Goal: Task Accomplishment & Management: Manage account settings

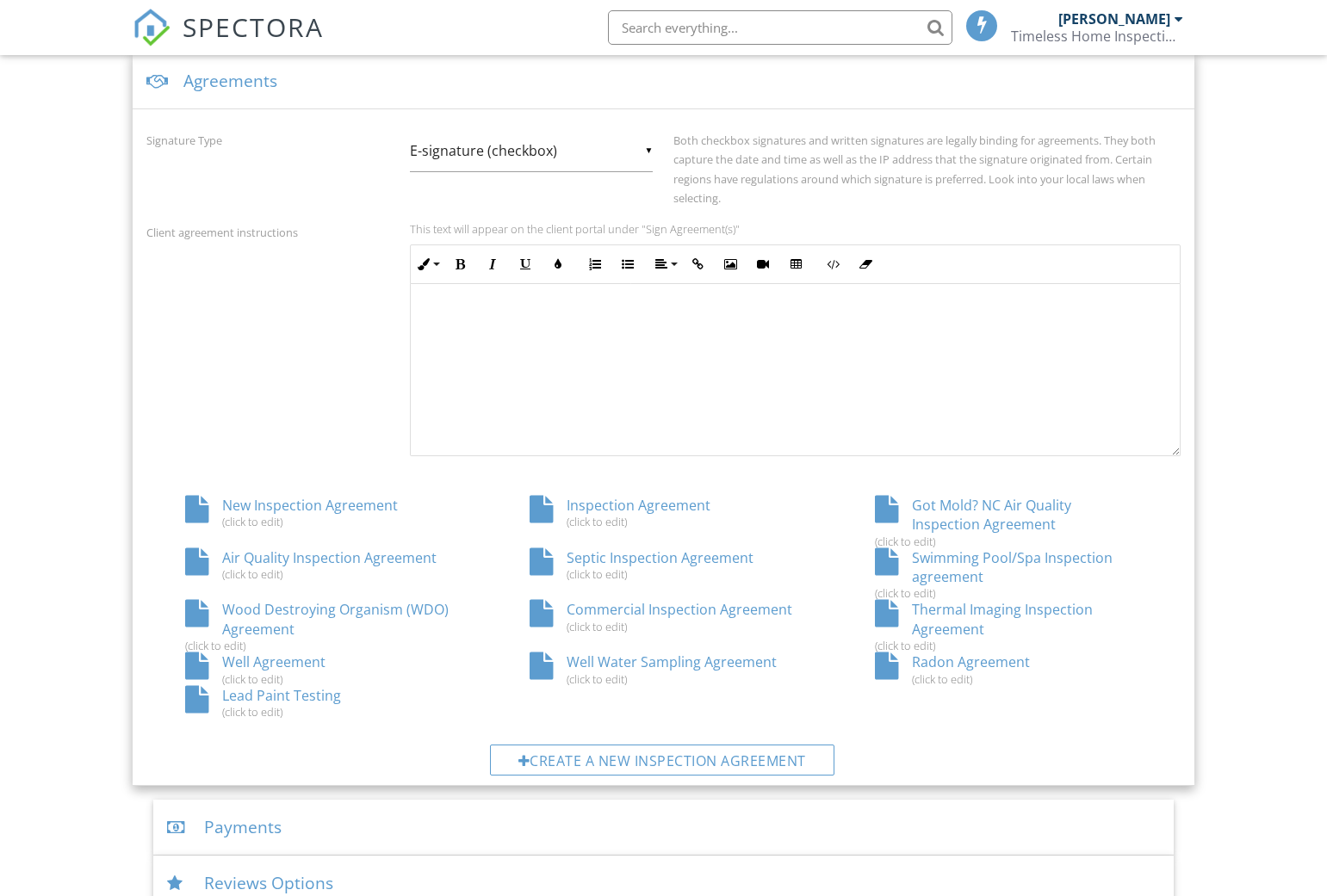
scroll to position [640, 0]
click at [220, 20] on span "SPECTORA" at bounding box center [253, 27] width 141 height 36
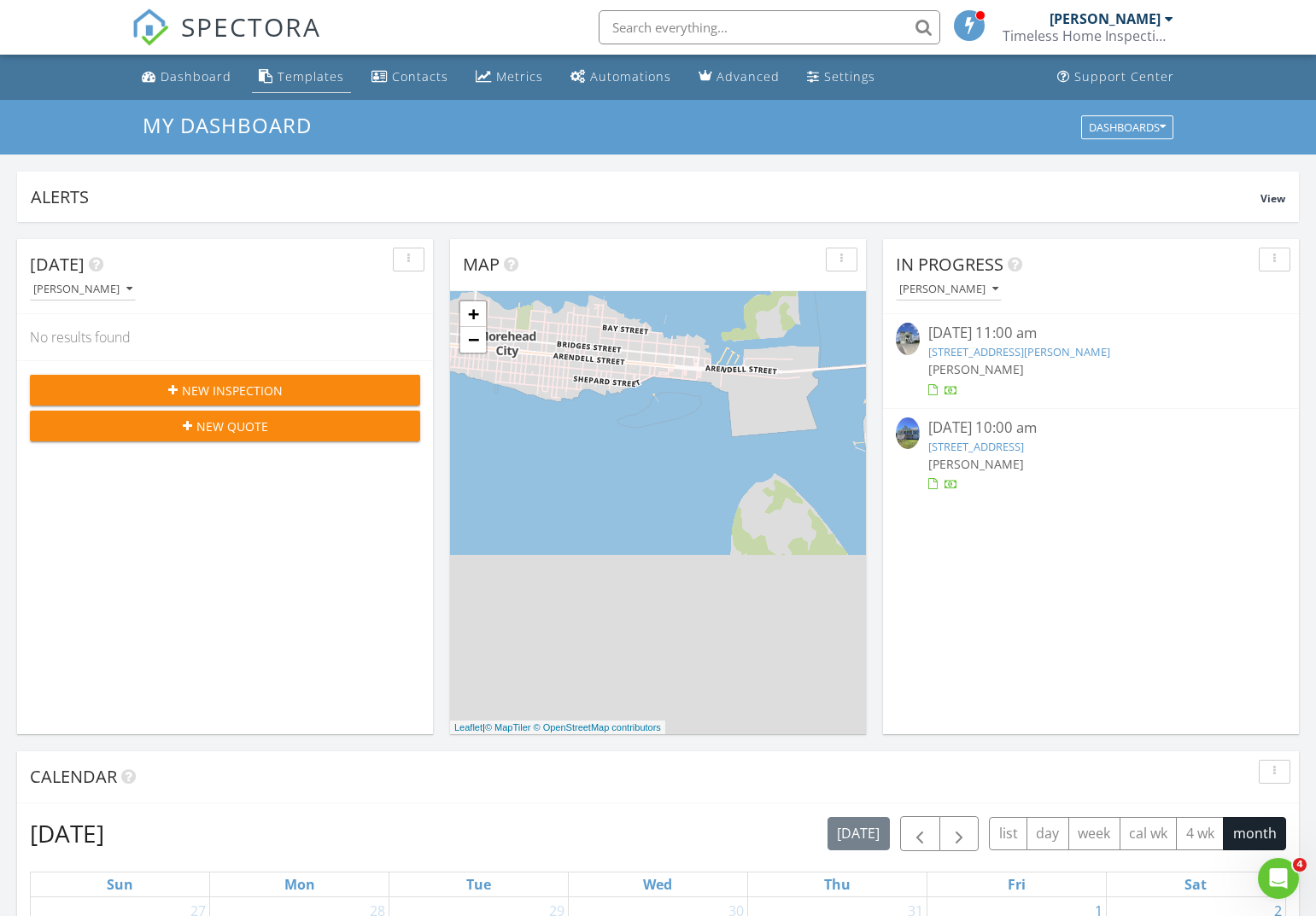
click at [316, 80] on div "Templates" at bounding box center [311, 76] width 67 height 16
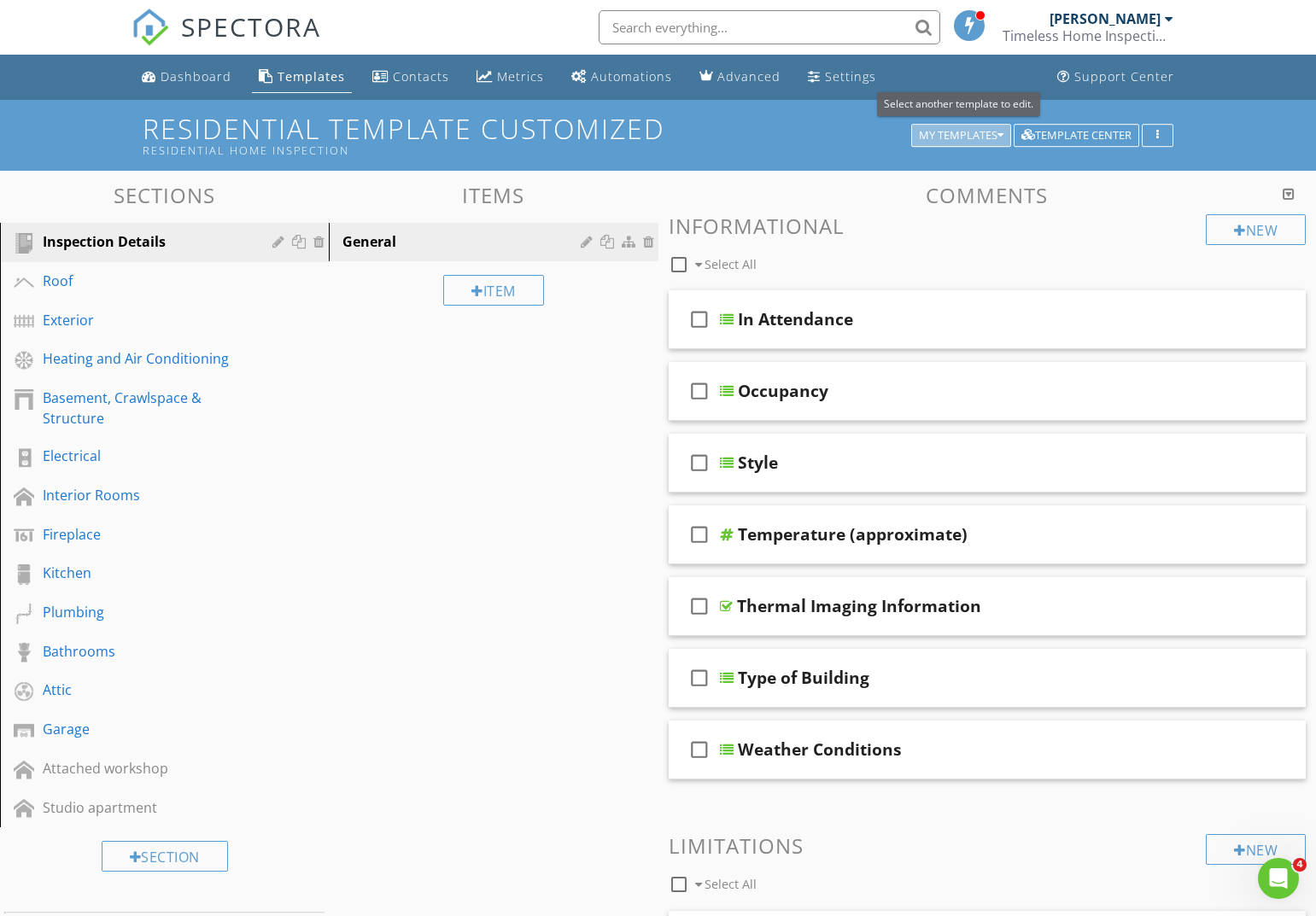
click at [989, 138] on div "My Templates" at bounding box center [961, 135] width 84 height 12
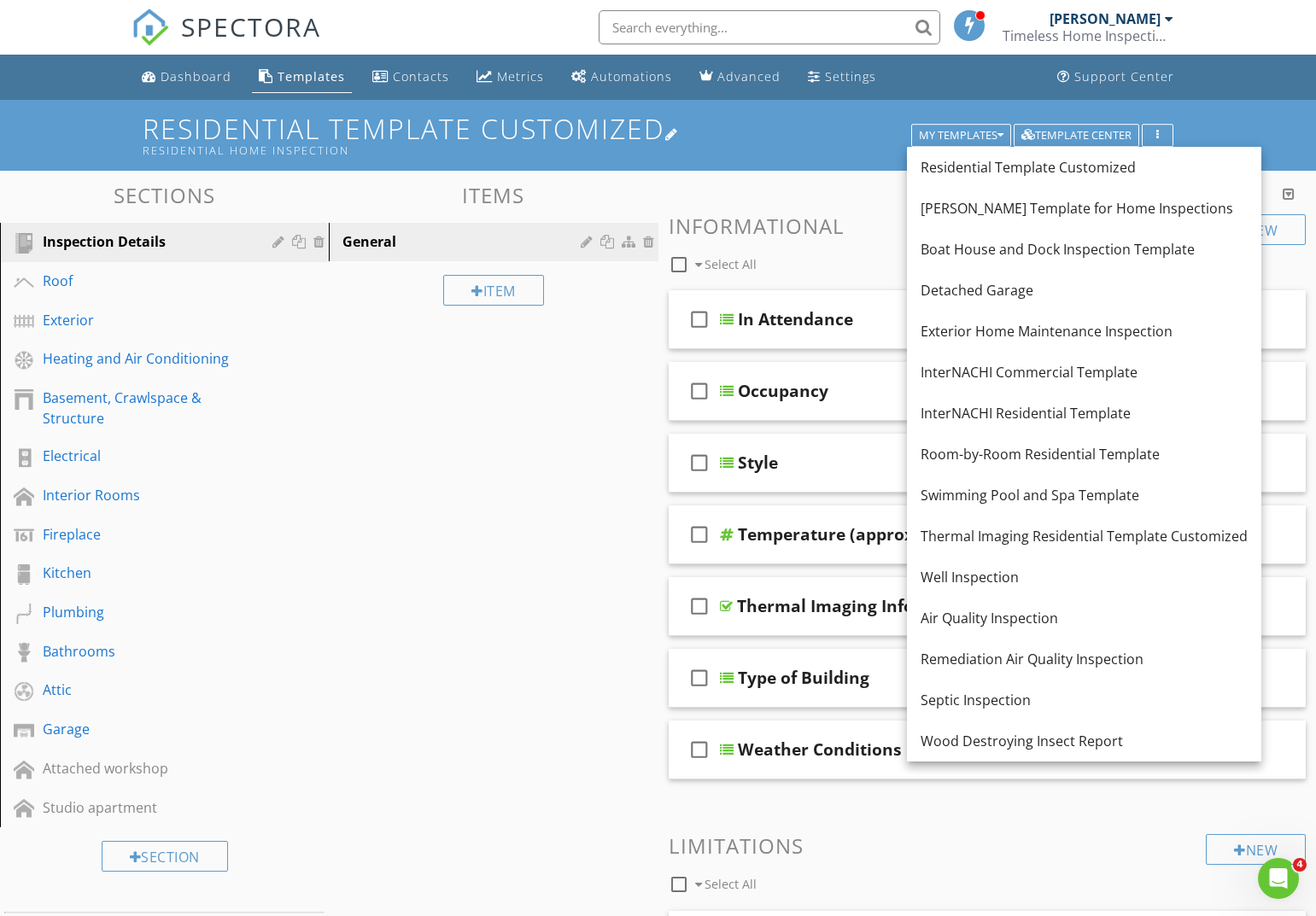
click at [704, 143] on h1 "Residential Template Customized Residential Home Inspection" at bounding box center [658, 135] width 1031 height 43
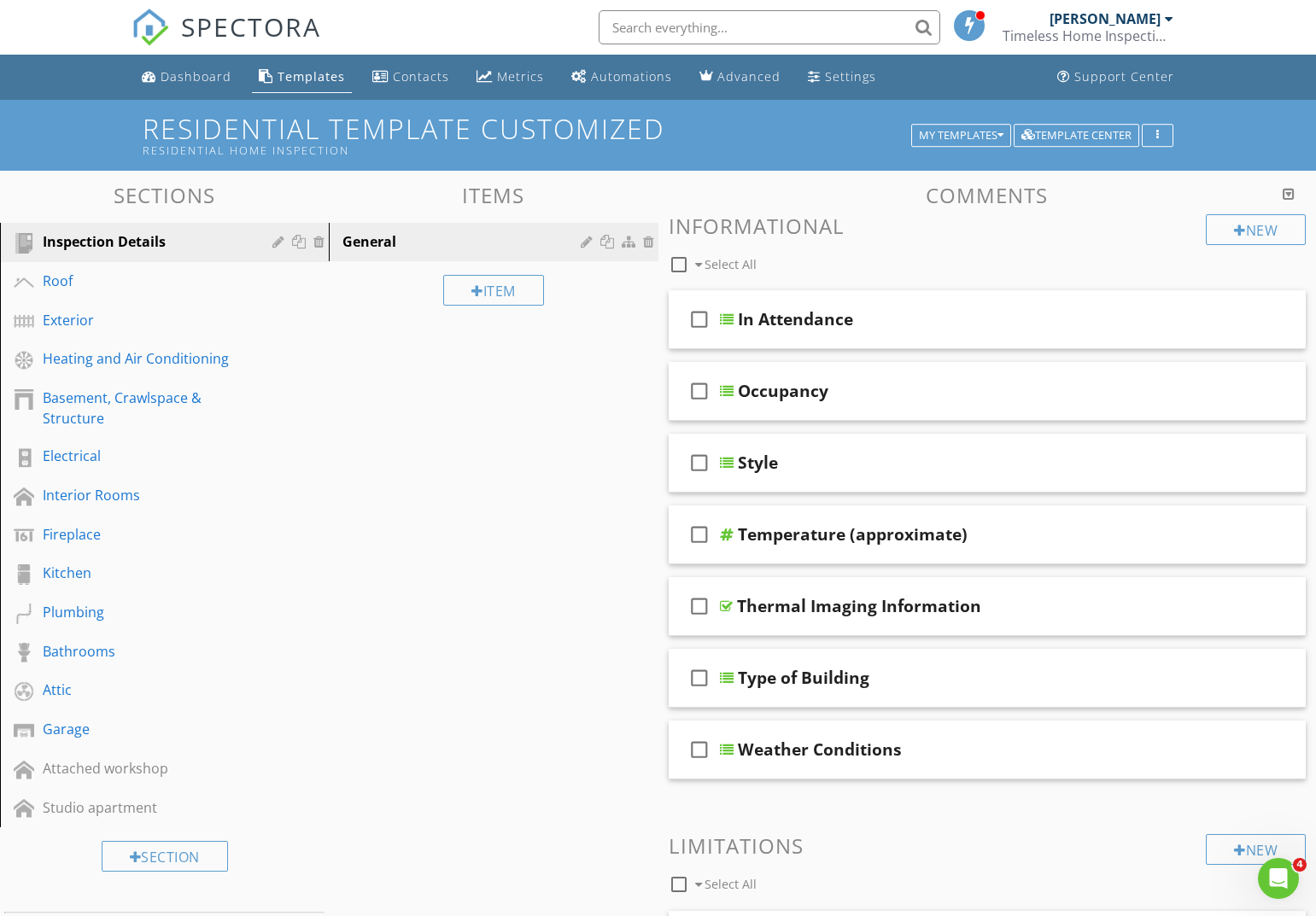
click at [90, 126] on div "Edit Template Settings Changes to these settings only affect future reports. Na…" at bounding box center [658, 458] width 1316 height 916
click at [259, 32] on span "SPECTORA" at bounding box center [251, 27] width 140 height 36
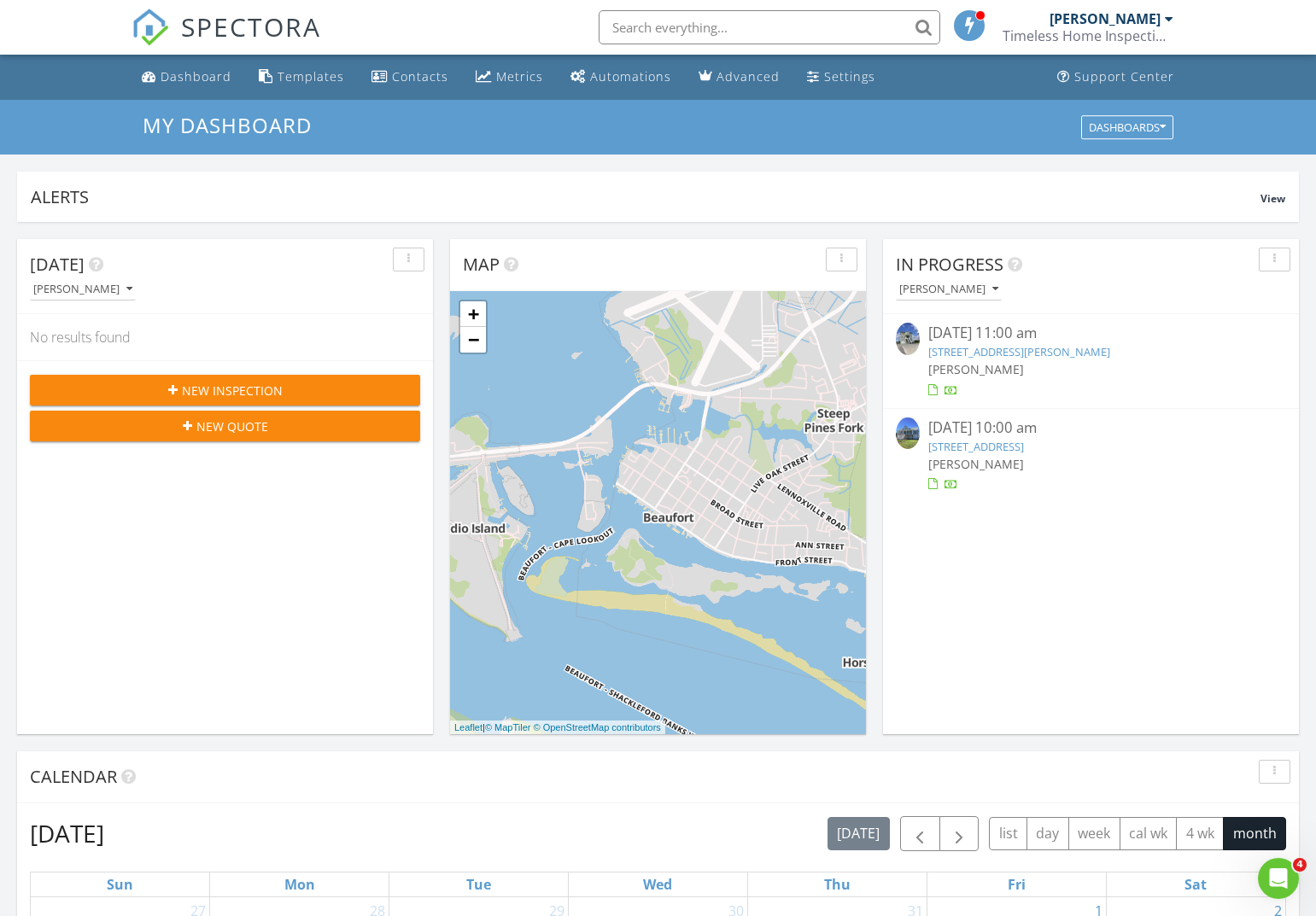
scroll to position [1555, 1317]
drag, startPoint x: 201, startPoint y: 78, endPoint x: 239, endPoint y: 106, distance: 47.2
click at [201, 78] on div "Dashboard" at bounding box center [196, 76] width 71 height 16
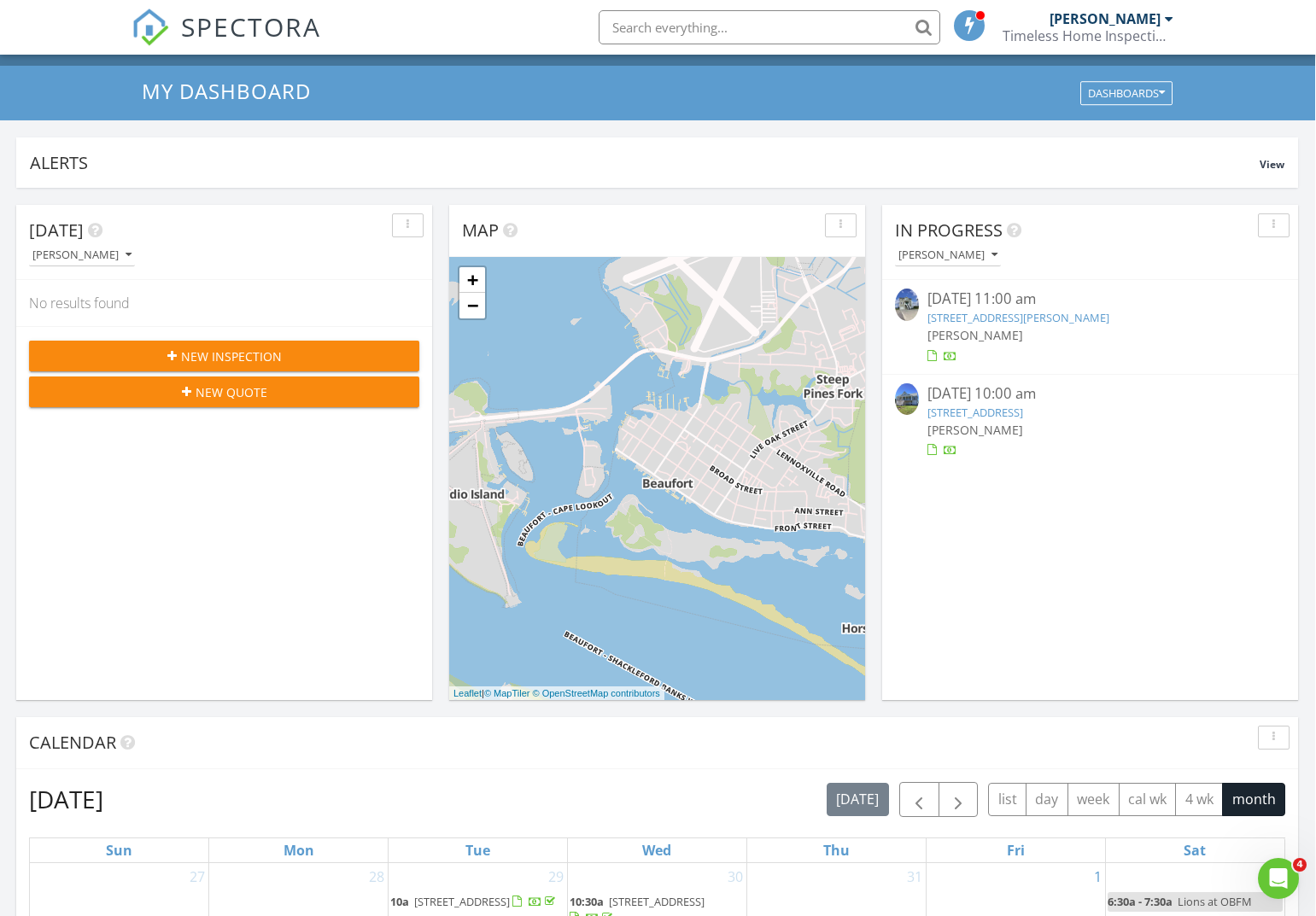
scroll to position [36, 1]
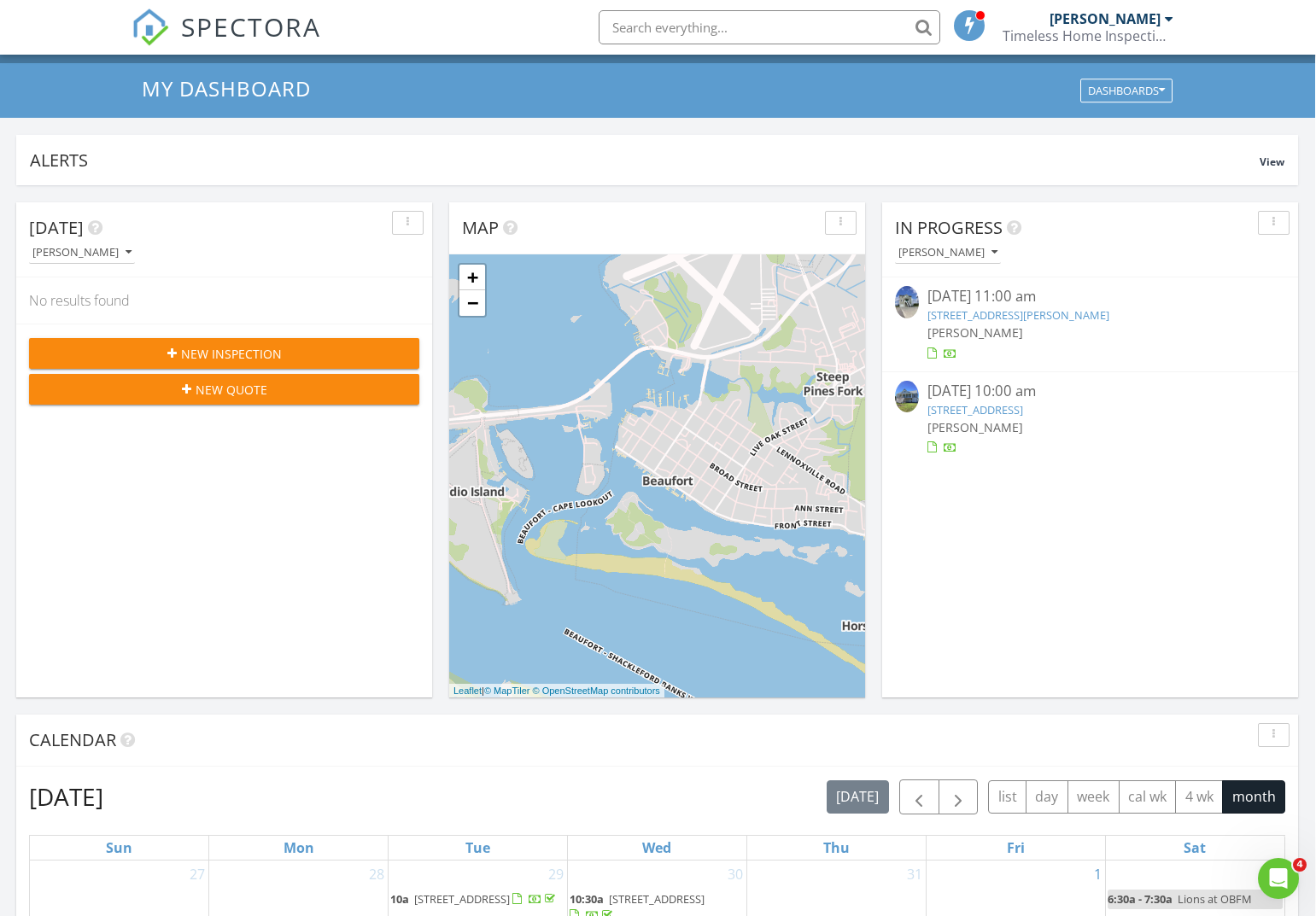
click at [1036, 314] on link "225 Willet Dr, Beaufort, NC 28516" at bounding box center [1019, 314] width 182 height 15
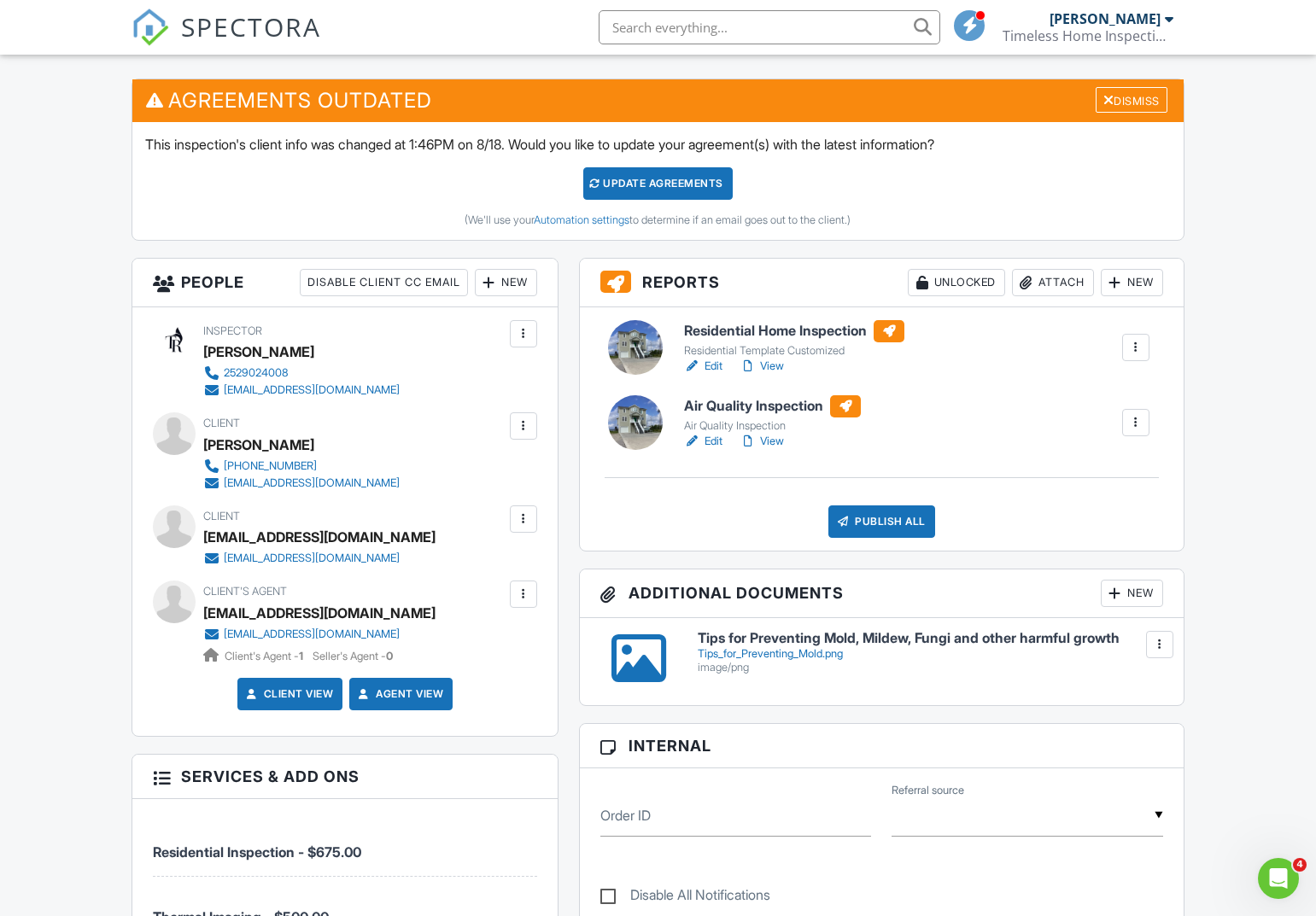
click at [773, 365] on link "View" at bounding box center [762, 366] width 44 height 17
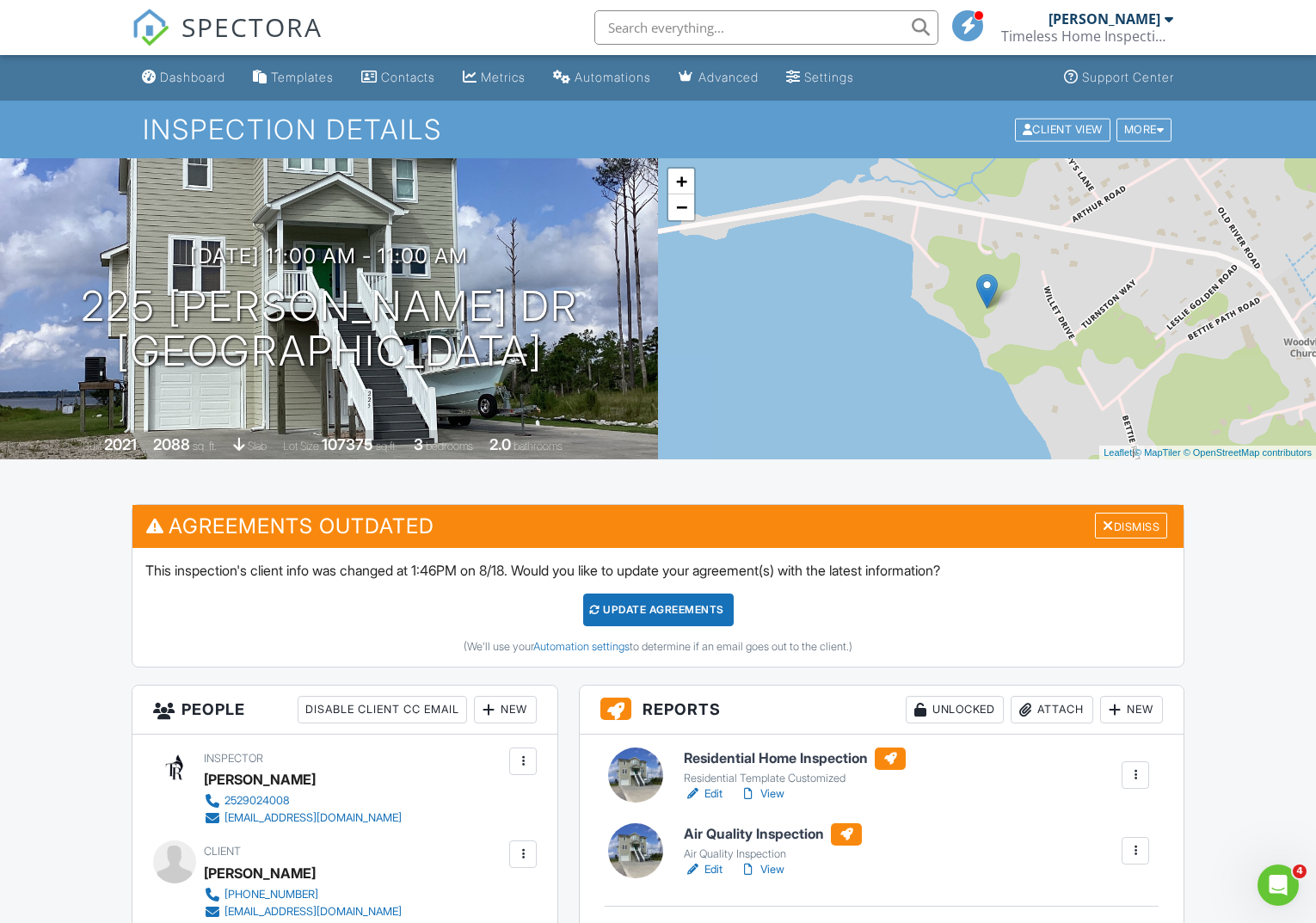
click at [291, 28] on span "SPECTORA" at bounding box center [252, 27] width 141 height 36
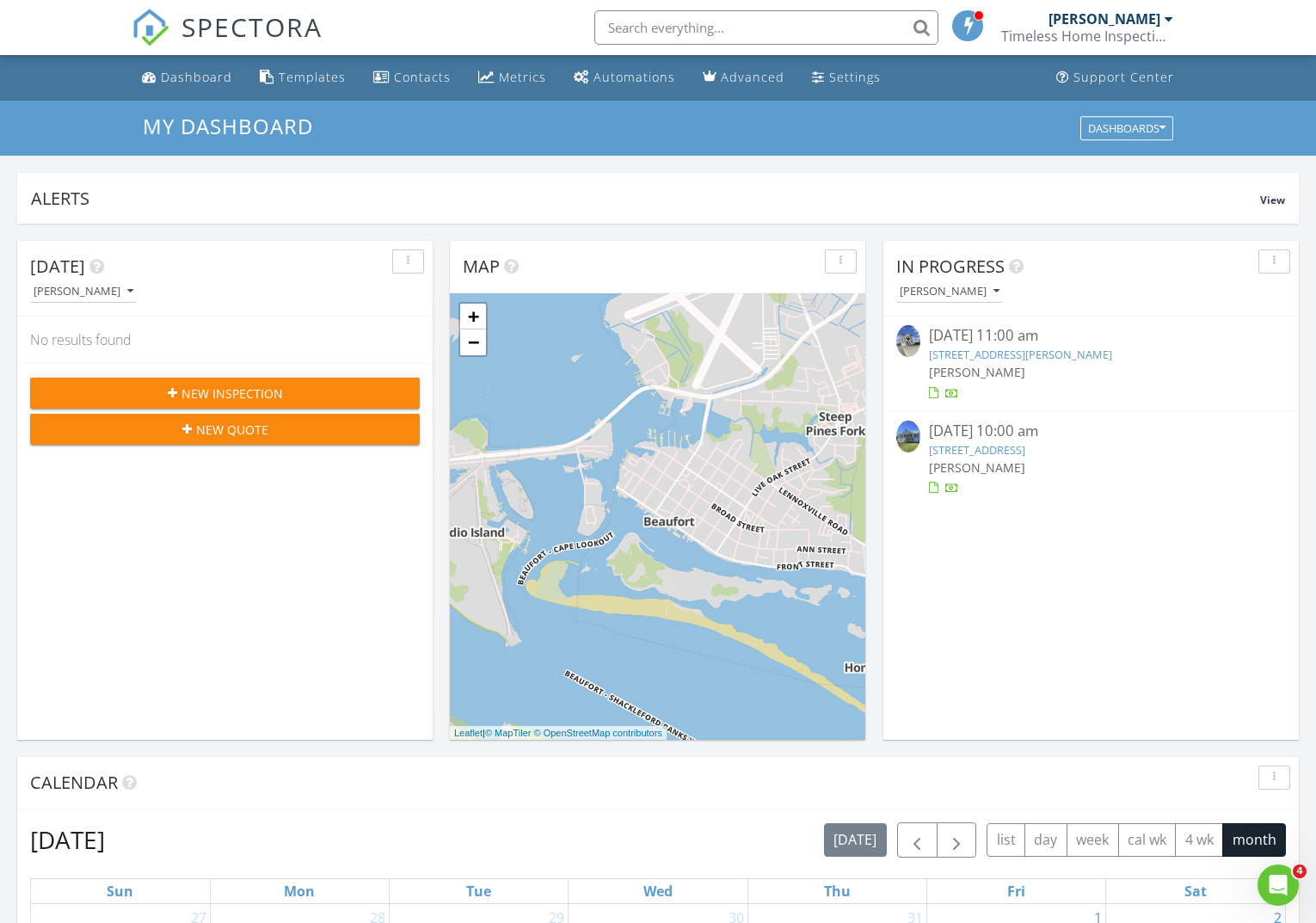
click at [242, 23] on span "SPECTORA" at bounding box center [252, 27] width 141 height 36
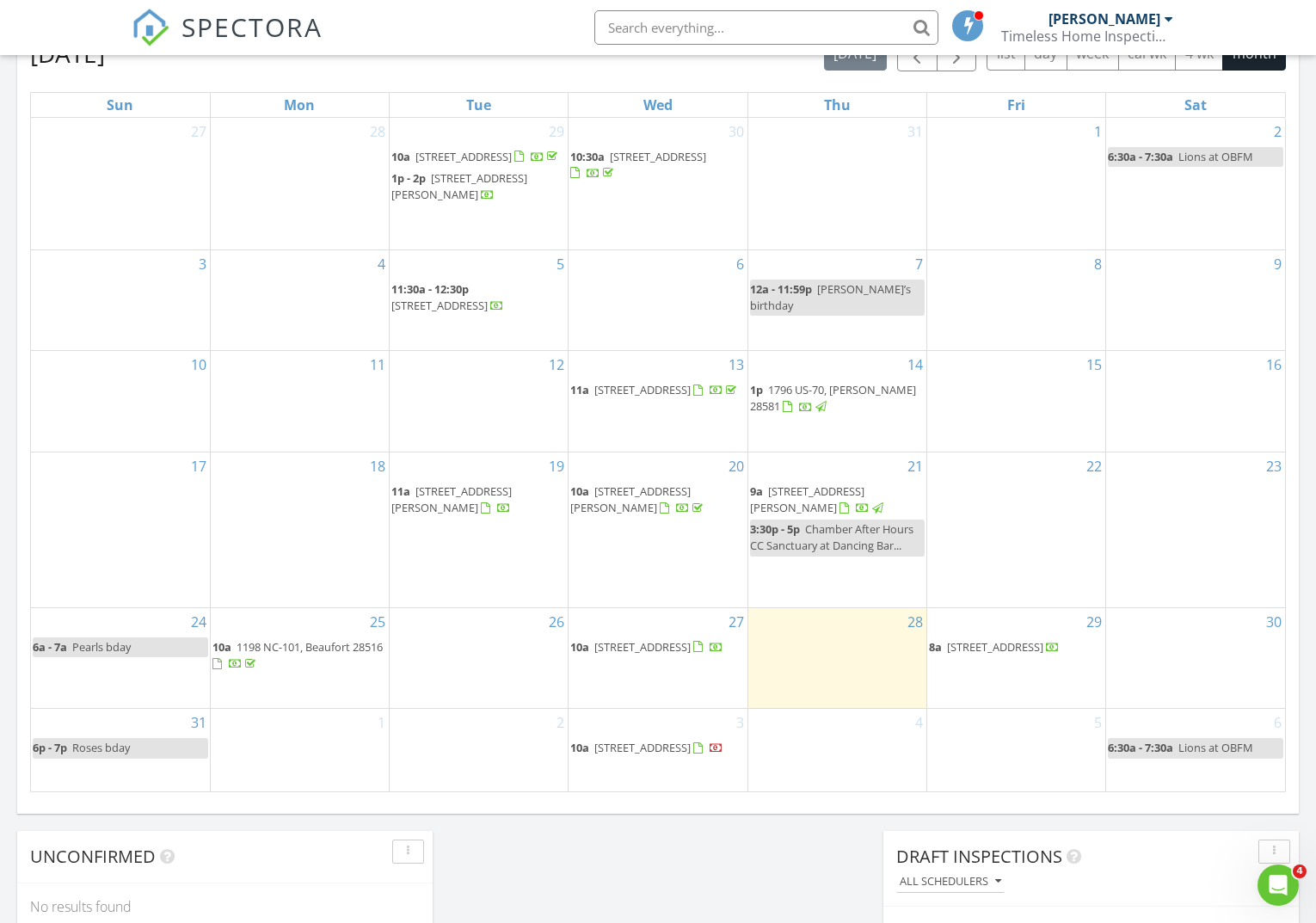
scroll to position [786, 0]
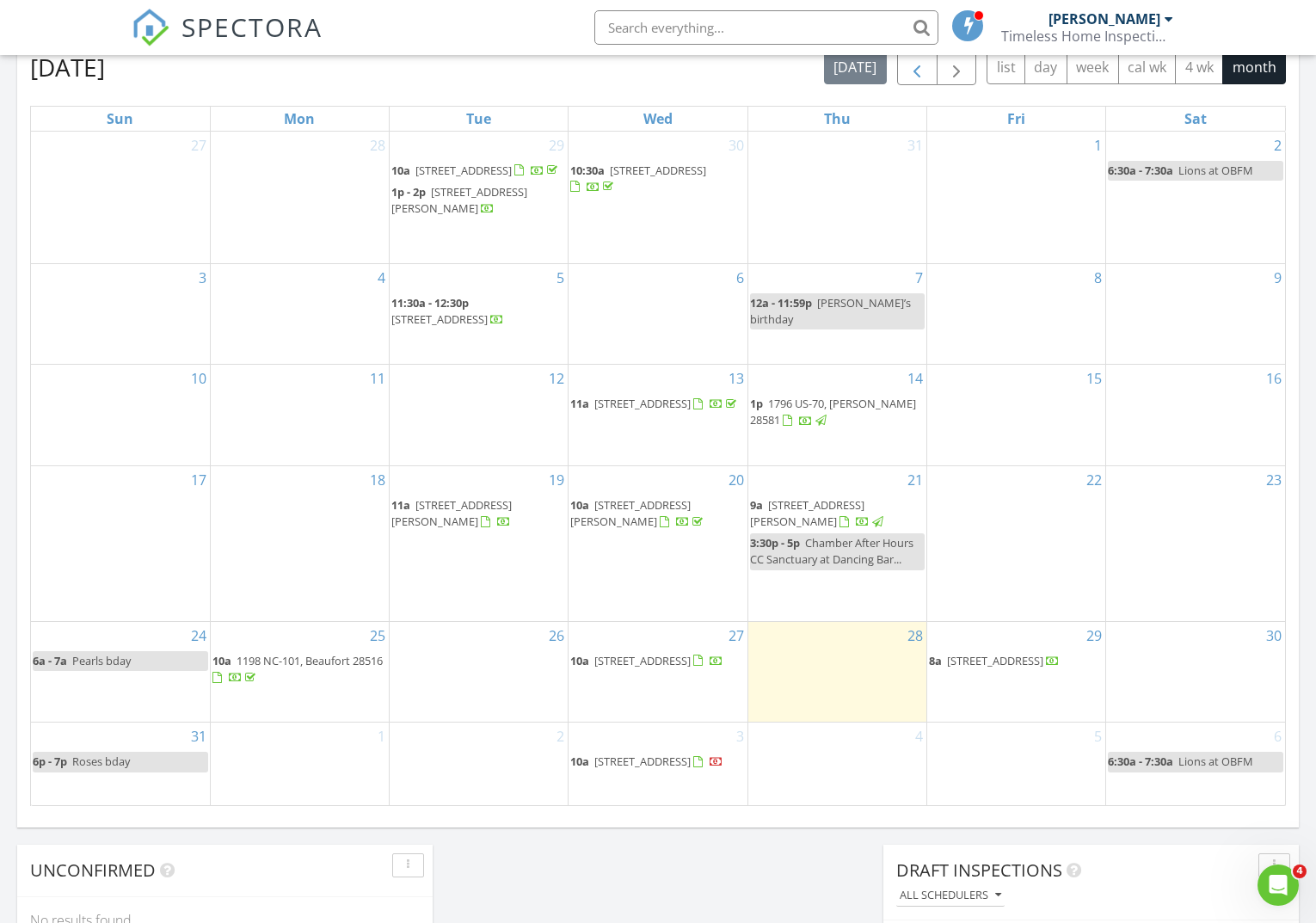
click at [917, 72] on span "button" at bounding box center [916, 67] width 21 height 21
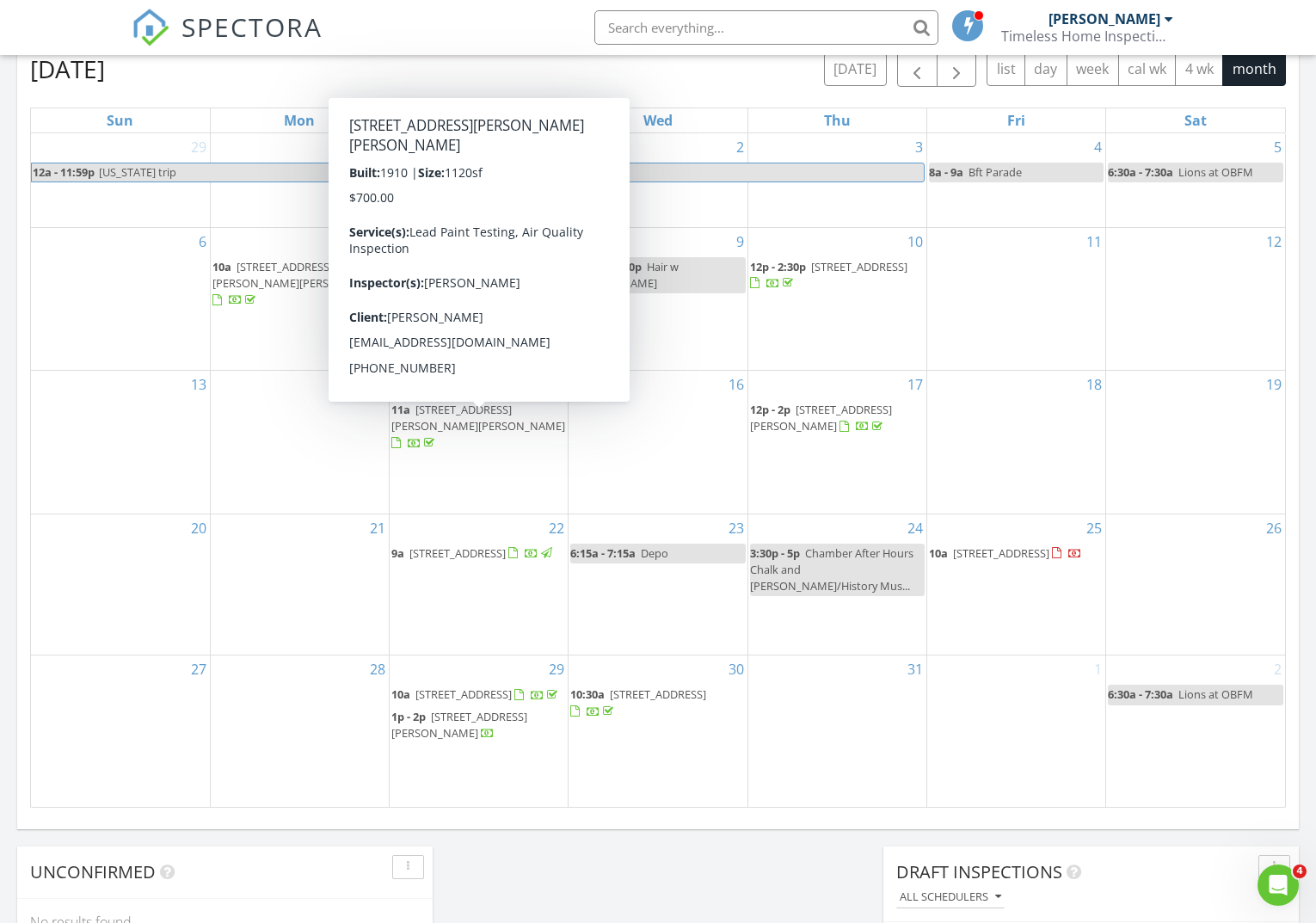
scroll to position [771, 0]
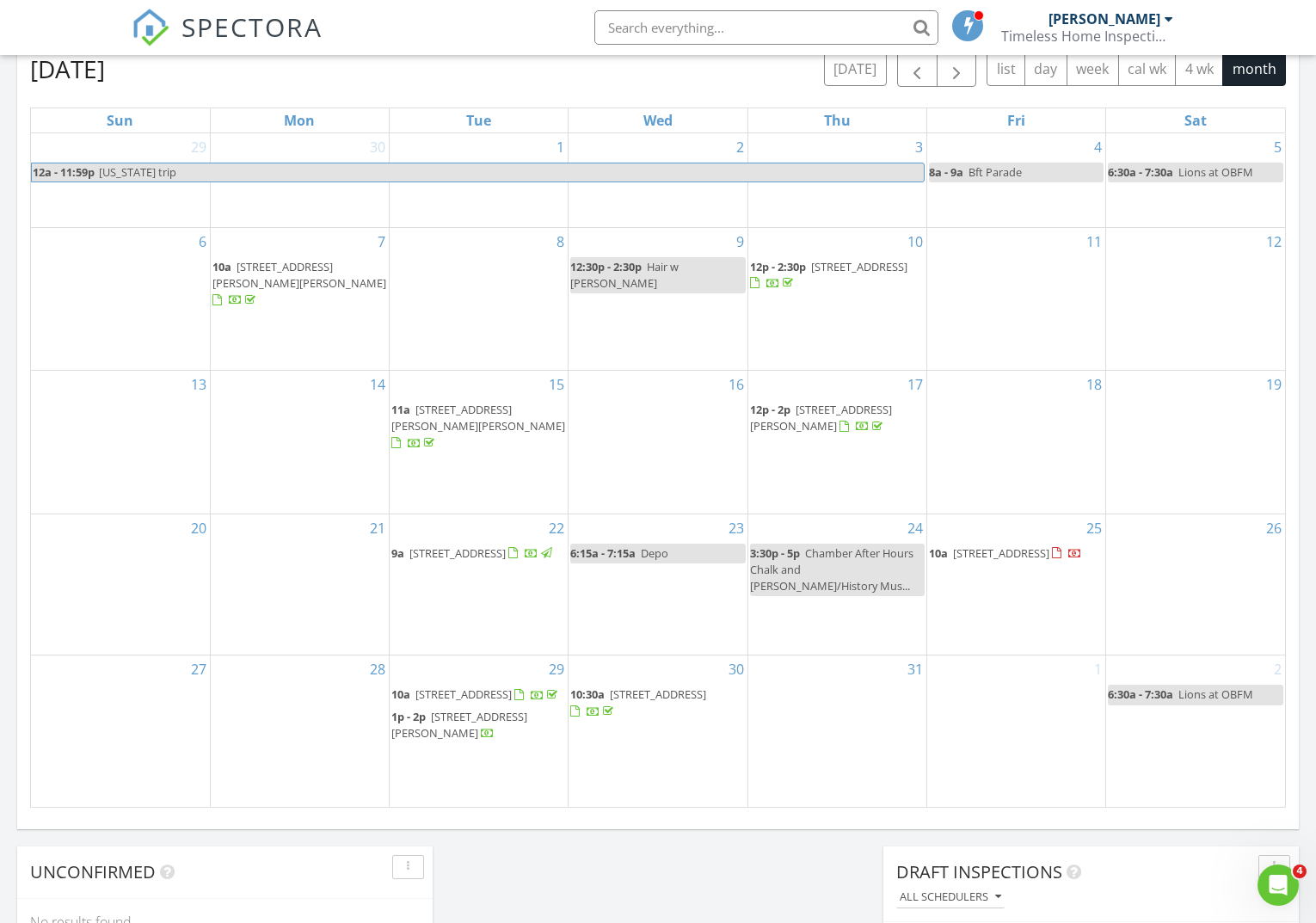
click at [1161, 21] on div "[PERSON_NAME]" at bounding box center [1110, 19] width 124 height 17
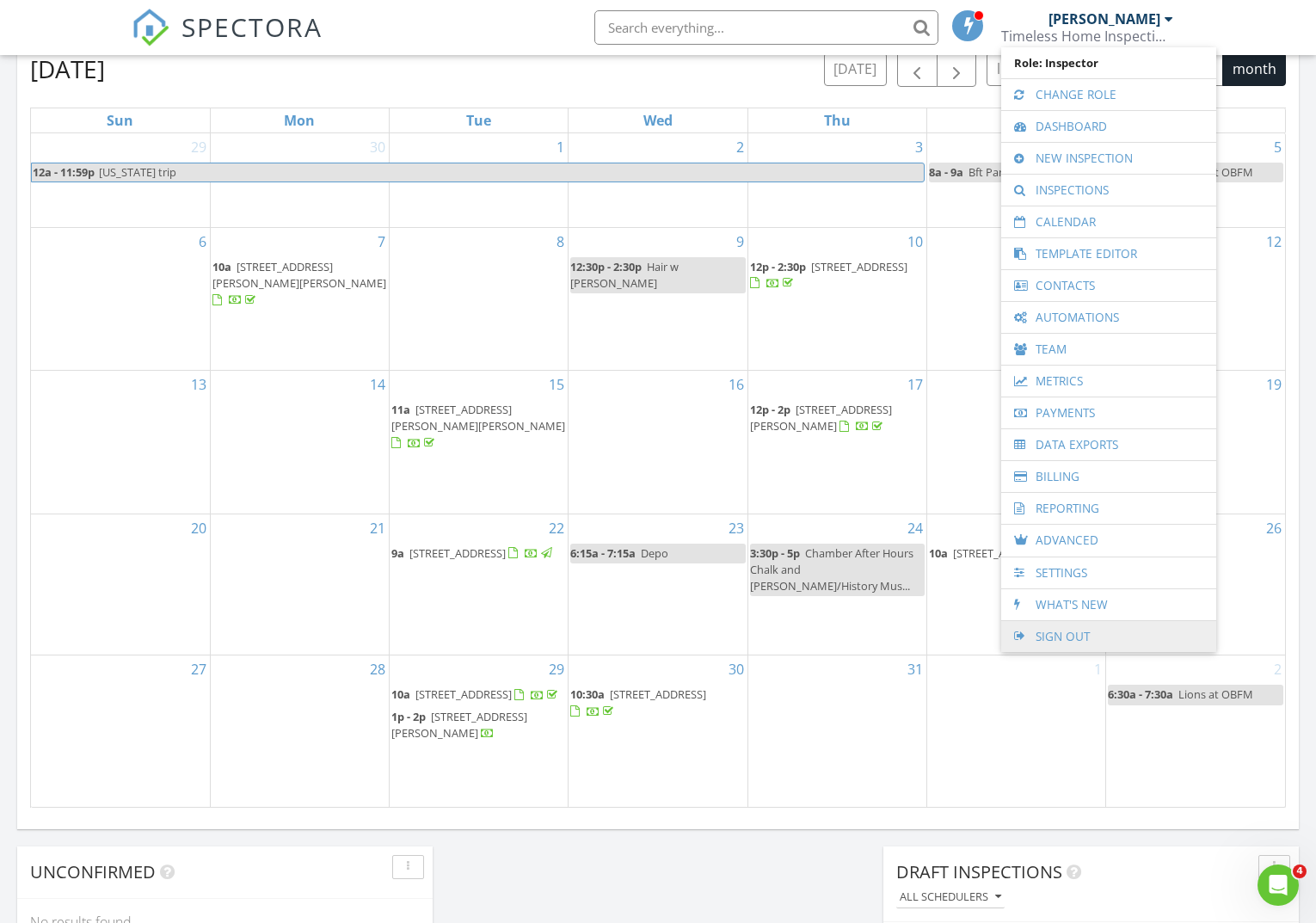
click at [1080, 637] on link "Sign Out" at bounding box center [1108, 637] width 198 height 31
